Goal: Transaction & Acquisition: Purchase product/service

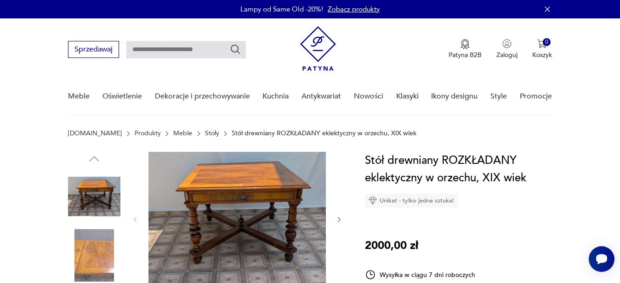
click at [250, 190] on img at bounding box center [236, 218] width 177 height 133
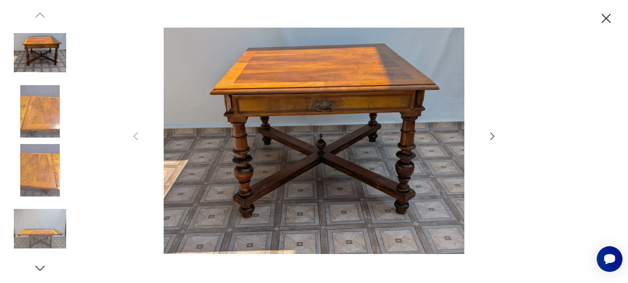
click at [490, 136] on icon "button" at bounding box center [492, 136] width 11 height 11
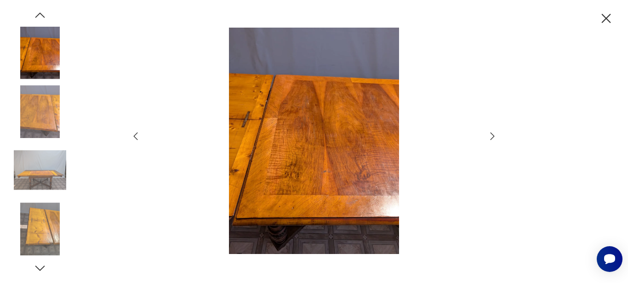
click at [493, 137] on icon "button" at bounding box center [493, 135] width 4 height 7
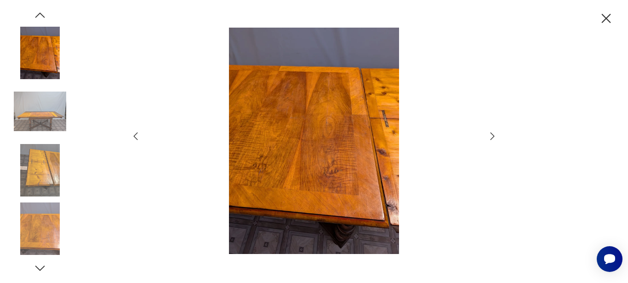
click at [491, 136] on icon "button" at bounding box center [492, 136] width 11 height 11
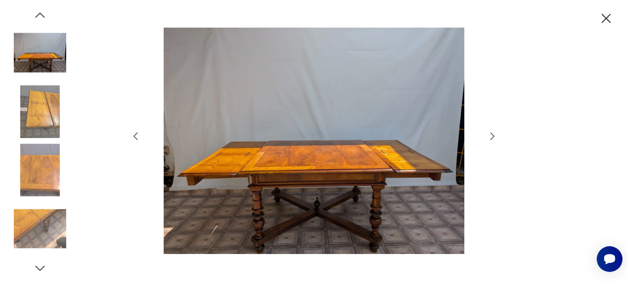
click at [492, 135] on icon "button" at bounding box center [492, 136] width 11 height 11
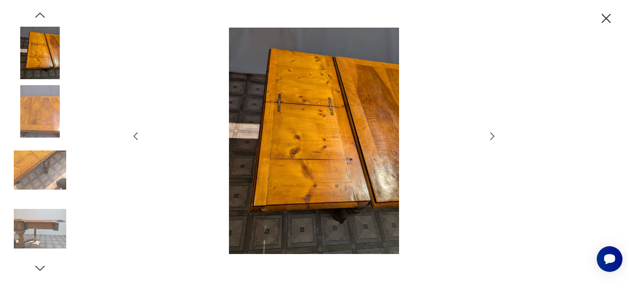
click at [493, 136] on icon "button" at bounding box center [493, 135] width 4 height 7
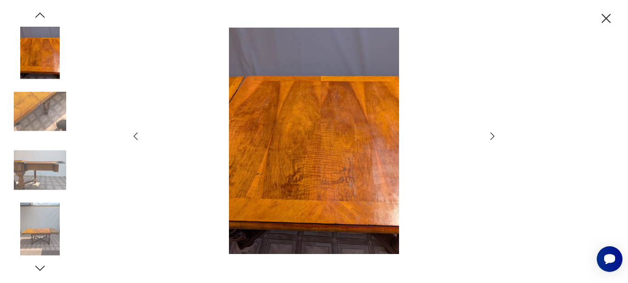
click at [491, 137] on icon "button" at bounding box center [492, 136] width 11 height 11
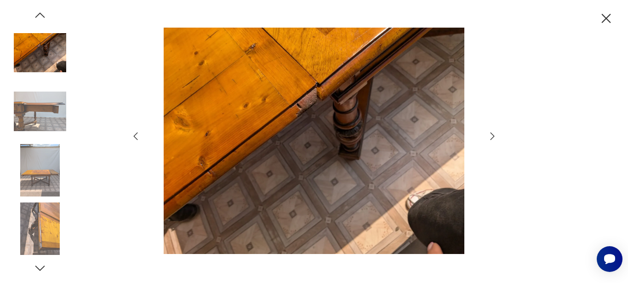
click at [491, 134] on icon "button" at bounding box center [492, 136] width 11 height 11
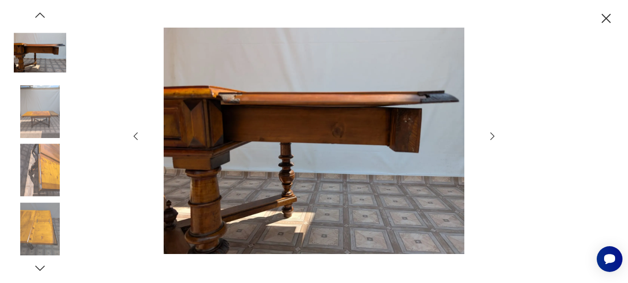
click at [490, 134] on icon "button" at bounding box center [492, 136] width 11 height 11
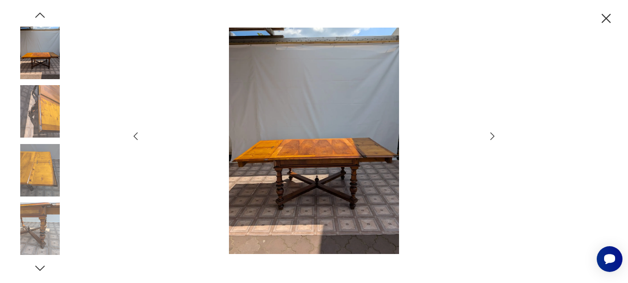
click at [492, 136] on icon "button" at bounding box center [492, 136] width 11 height 11
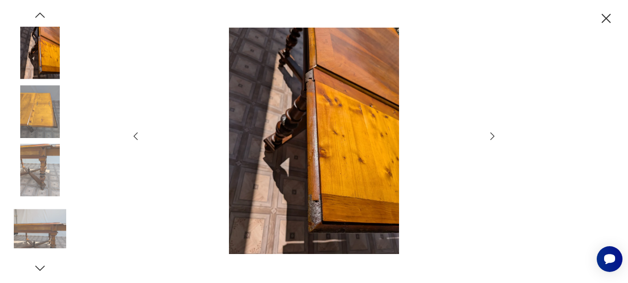
click at [603, 17] on icon "button" at bounding box center [606, 19] width 16 height 16
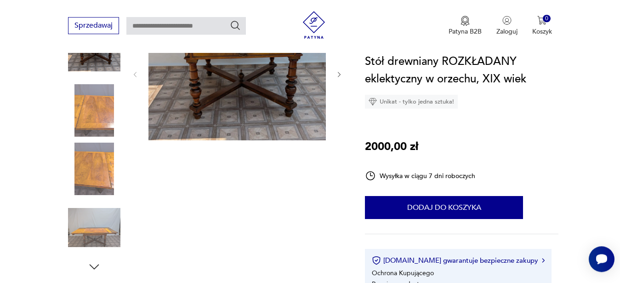
scroll to position [141, 0]
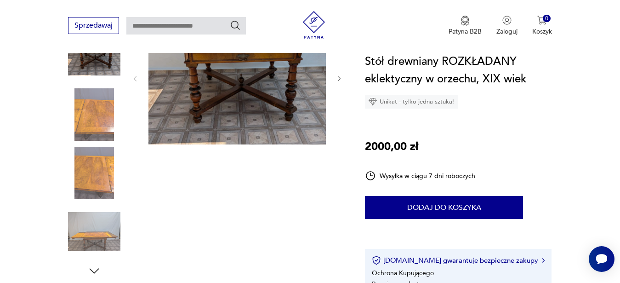
click at [92, 237] on img at bounding box center [94, 232] width 52 height 52
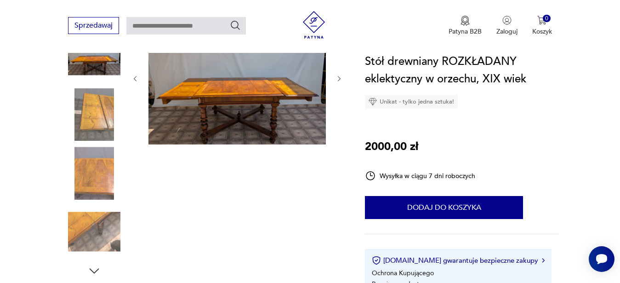
click at [95, 177] on img at bounding box center [94, 173] width 52 height 52
